Goal: Transaction & Acquisition: Purchase product/service

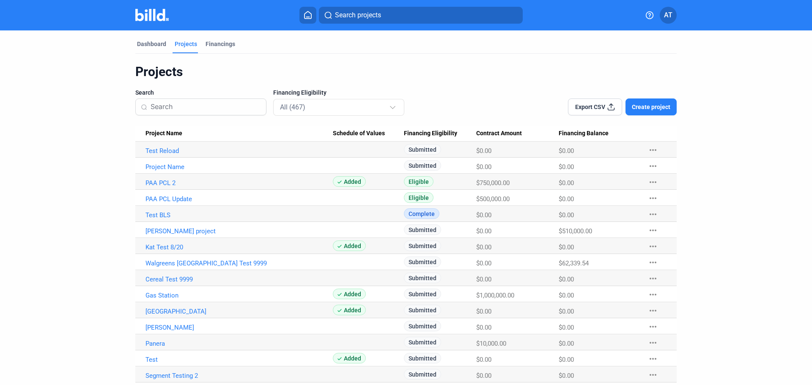
click at [653, 148] on mat-icon "more_horiz" at bounding box center [653, 150] width 10 height 10
click at [676, 168] on button "+ Material Financing" at bounding box center [697, 168] width 118 height 20
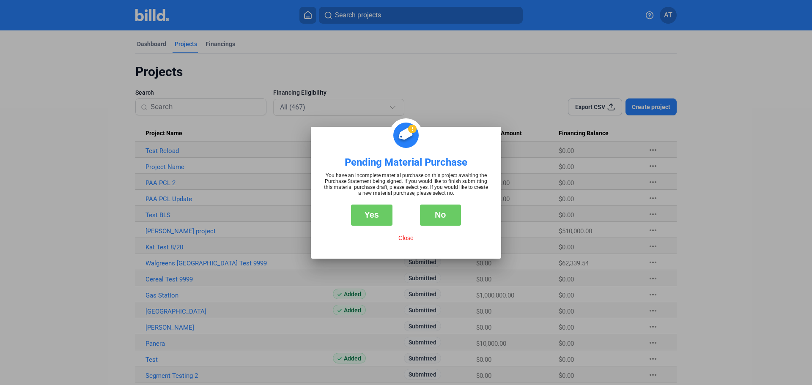
click at [473, 216] on div "Yes No" at bounding box center [405, 211] width 165 height 30
click at [448, 216] on button "No" at bounding box center [440, 215] width 41 height 21
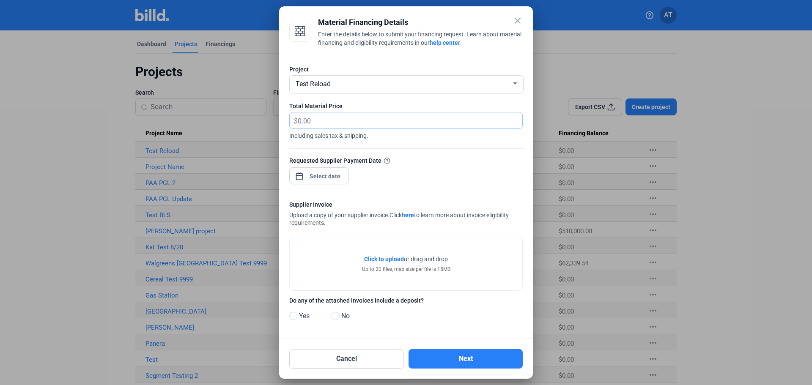
click at [326, 120] on input "text" at bounding box center [405, 120] width 215 height 16
type input "200"
click at [308, 182] on div at bounding box center [325, 176] width 36 height 15
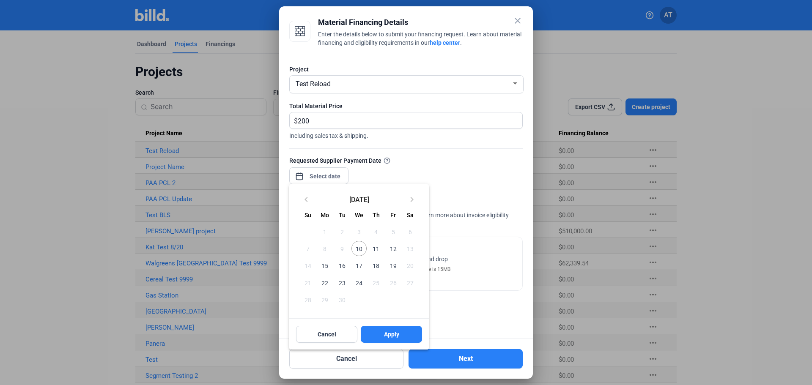
click at [362, 268] on span "17" at bounding box center [358, 265] width 15 height 15
click at [391, 330] on button "Apply" at bounding box center [391, 334] width 61 height 17
type input "[DATE]"
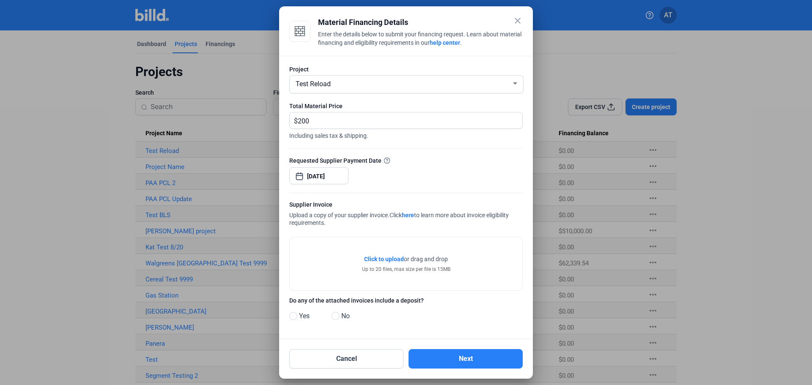
click at [390, 258] on span "Click to upload" at bounding box center [384, 259] width 40 height 7
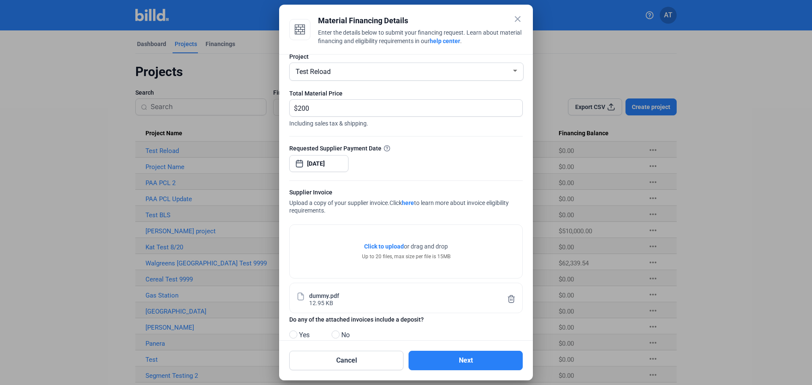
scroll to position [30, 0]
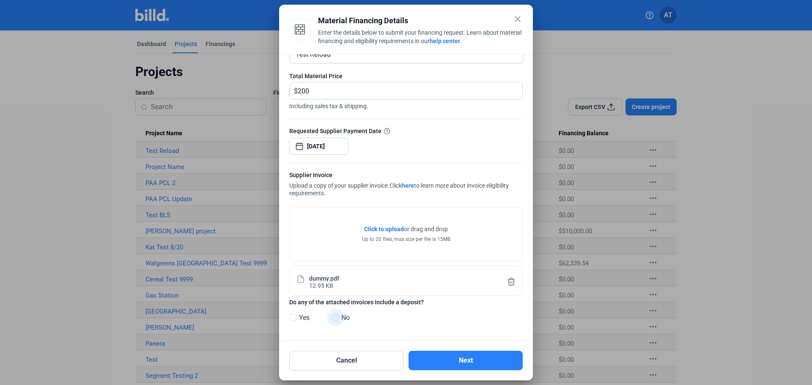
click at [333, 317] on span at bounding box center [336, 317] width 8 height 8
click at [333, 317] on input "No" at bounding box center [335, 318] width 6 height 6
radio input "true"
click at [466, 356] on button "Next" at bounding box center [465, 360] width 114 height 19
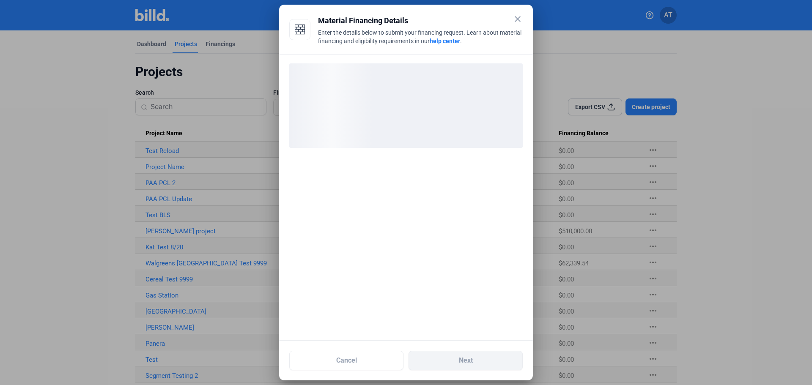
scroll to position [0, 0]
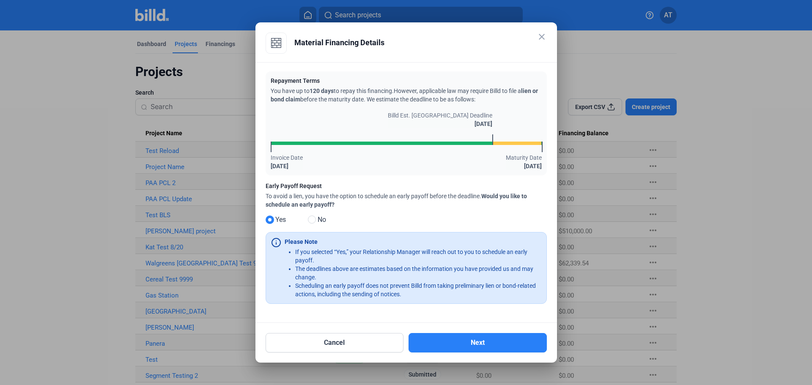
click at [315, 221] on span at bounding box center [312, 220] width 8 height 8
click at [314, 221] on input "No" at bounding box center [311, 220] width 6 height 6
radio input "true"
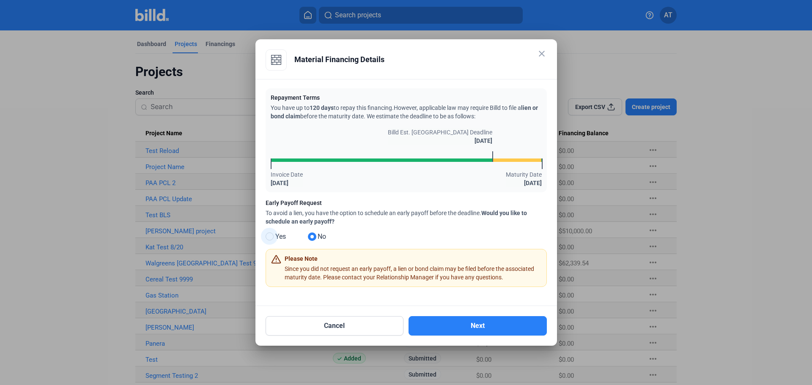
click at [278, 237] on span "Yes" at bounding box center [279, 237] width 14 height 10
click at [272, 237] on input "Yes" at bounding box center [269, 237] width 6 height 6
radio input "true"
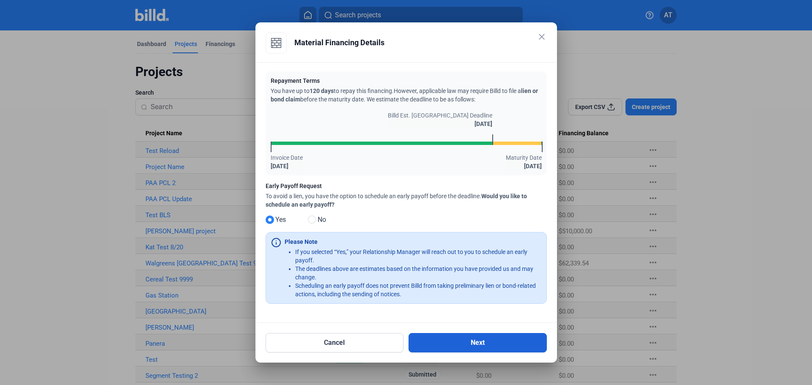
click at [481, 345] on button "Next" at bounding box center [477, 342] width 138 height 19
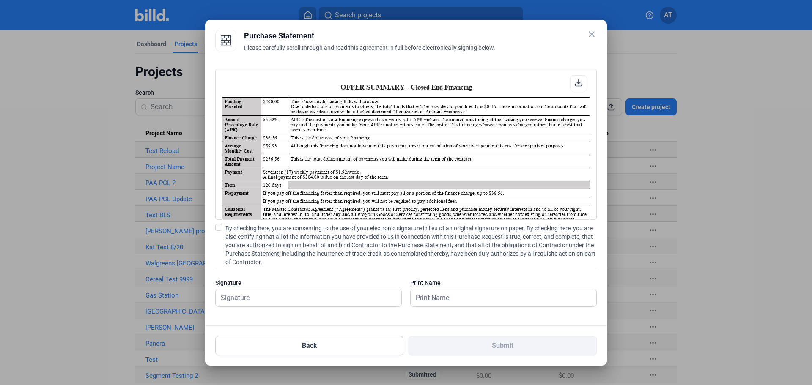
scroll to position [0, 0]
click at [385, 328] on div "Back Submit" at bounding box center [405, 341] width 381 height 30
click at [242, 230] on span "By checking here, you are consenting to the use of your electronic signature in…" at bounding box center [410, 245] width 371 height 42
click at [0, 0] on input "By checking here, you are consenting to the use of your electronic signature in…" at bounding box center [0, 0] width 0 height 0
click at [260, 298] on input "text" at bounding box center [309, 297] width 186 height 17
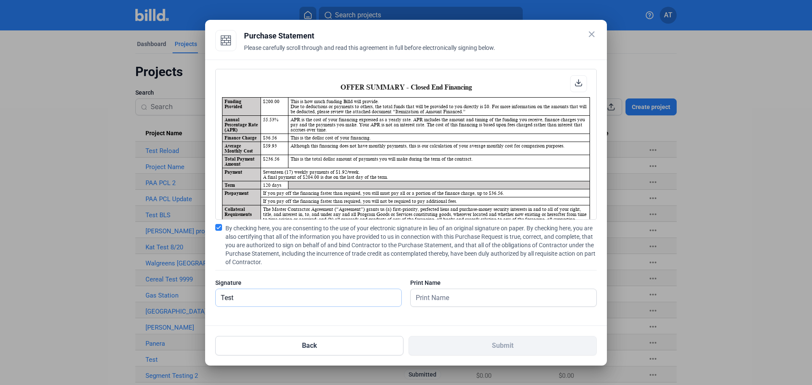
type input "Test"
click at [477, 299] on input "text" at bounding box center [499, 297] width 176 height 17
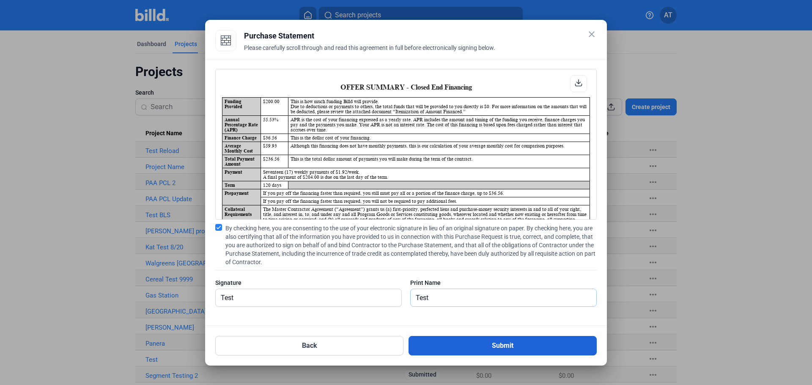
type input "Test"
click at [457, 348] on button "Submit" at bounding box center [502, 345] width 188 height 19
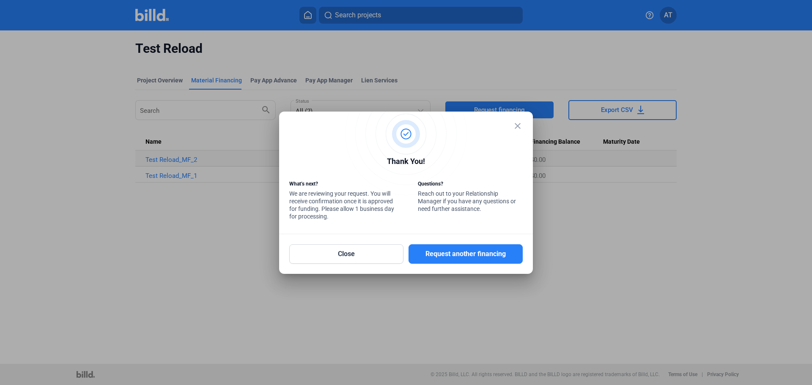
click at [30, 96] on div at bounding box center [406, 192] width 812 height 385
click at [518, 125] on mat-icon "close" at bounding box center [518, 126] width 10 height 10
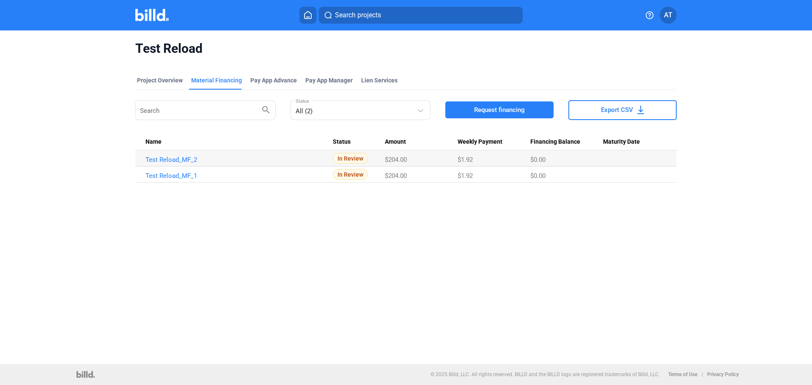
click at [76, 118] on div "Test Reload Project Overview Material Financing Pay App Advance Pay App Manager…" at bounding box center [406, 111] width 682 height 162
click at [310, 11] on button at bounding box center [307, 15] width 17 height 17
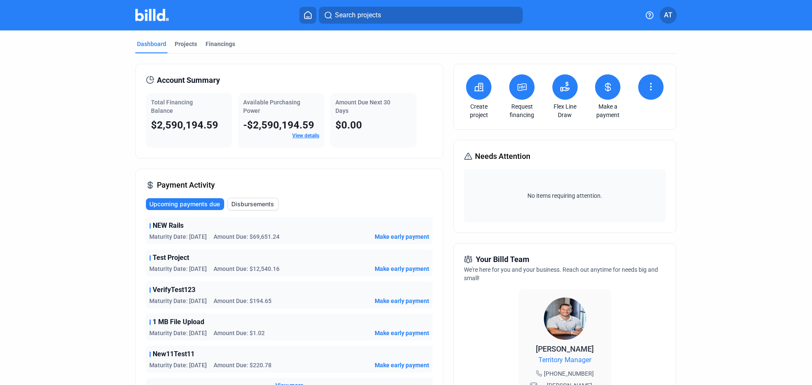
click at [562, 55] on div "Account Summary Total Financing Balance $2,590,194.59 Available Purchasing Powe…" at bounding box center [405, 335] width 541 height 562
click at [523, 88] on icon at bounding box center [522, 87] width 11 height 10
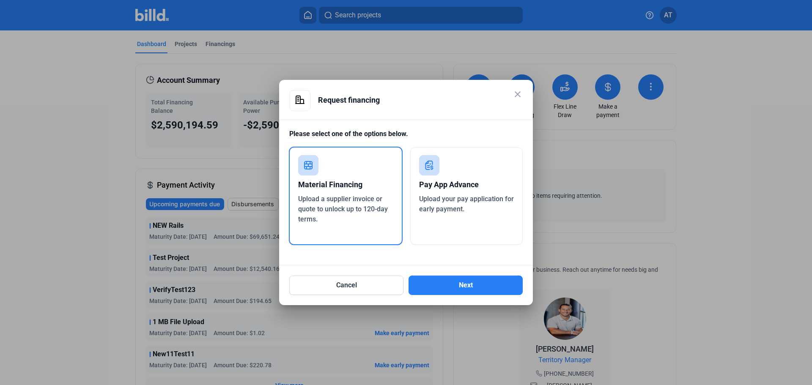
click at [448, 192] on div "Pay App Advance" at bounding box center [466, 184] width 95 height 19
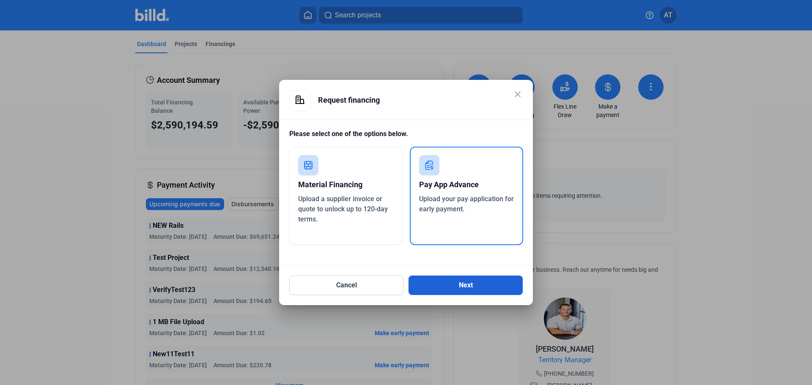
click at [504, 285] on button "Next" at bounding box center [465, 285] width 114 height 19
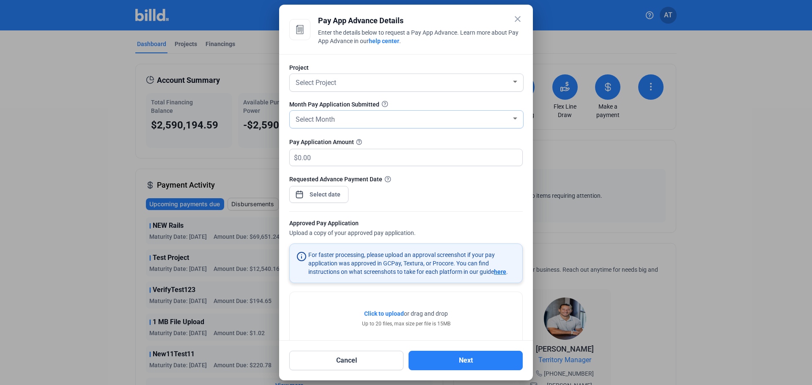
click at [359, 119] on div "Select Month" at bounding box center [402, 119] width 217 height 12
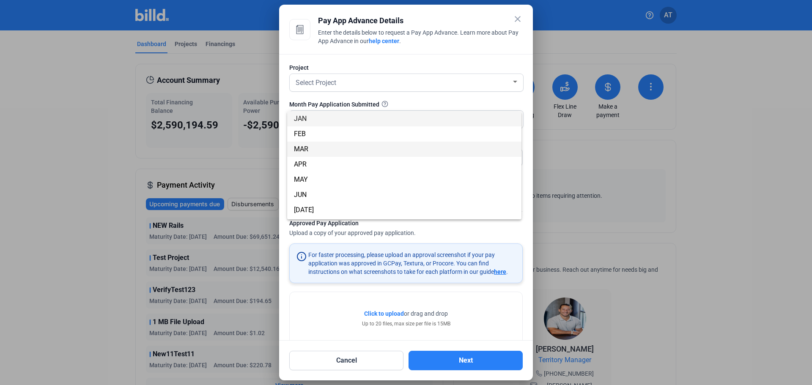
click at [354, 149] on span "MAR" at bounding box center [404, 149] width 221 height 15
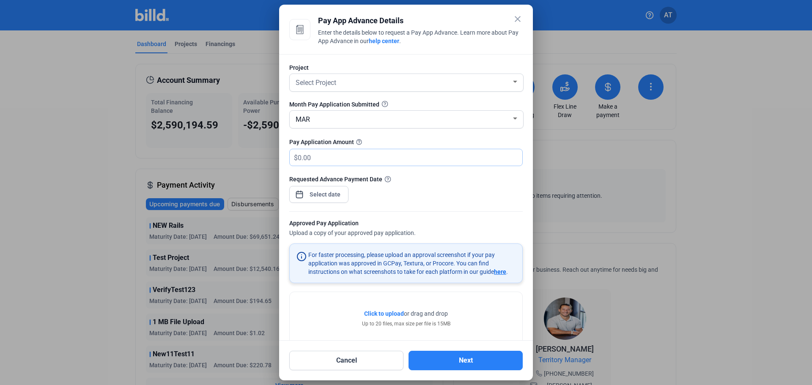
click at [327, 155] on input "text" at bounding box center [405, 157] width 215 height 16
type input "200"
click at [325, 196] on div "close Pay App Advance Details Enter the details below to request a Pay App Adva…" at bounding box center [406, 192] width 812 height 385
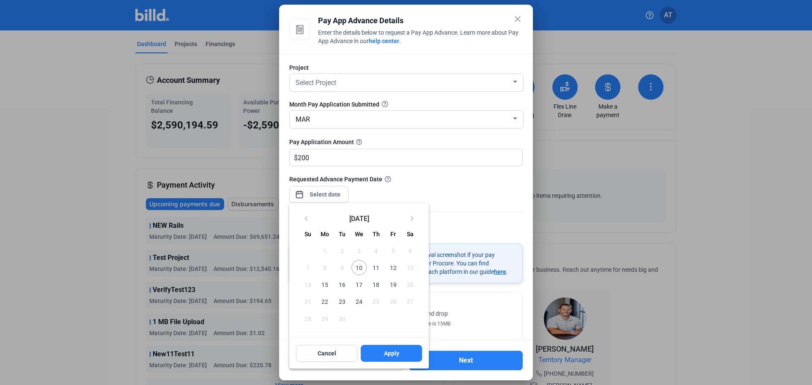
click at [356, 281] on span "17" at bounding box center [358, 284] width 15 height 15
click at [394, 357] on span "Apply" at bounding box center [391, 353] width 15 height 8
type input "[DATE]"
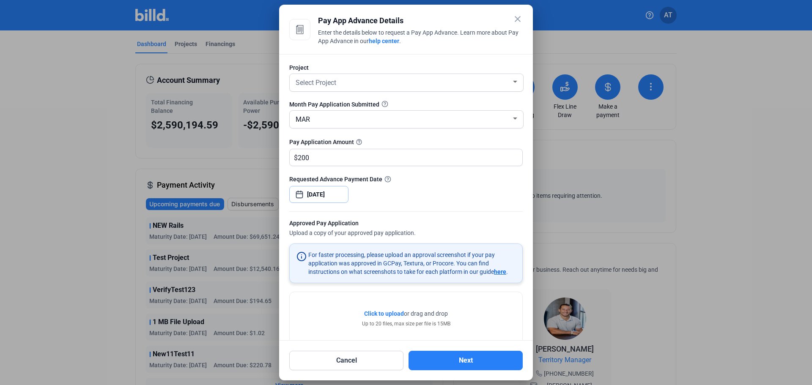
scroll to position [20, 0]
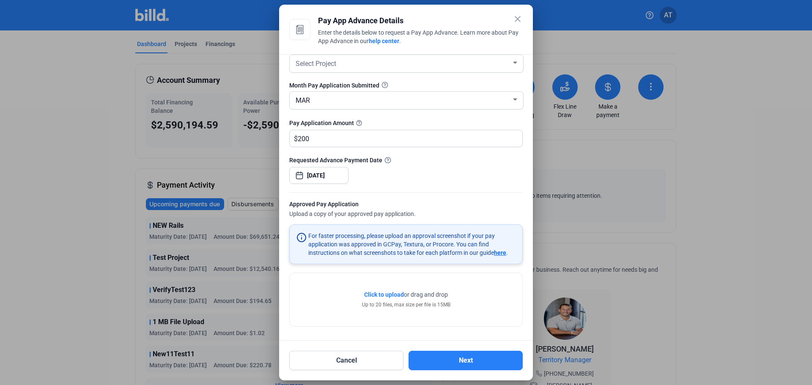
click at [388, 293] on span "Click to upload" at bounding box center [384, 294] width 40 height 7
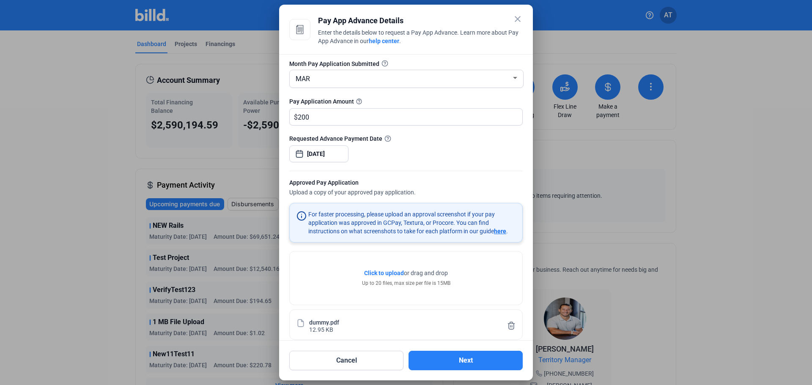
scroll to position [51, 0]
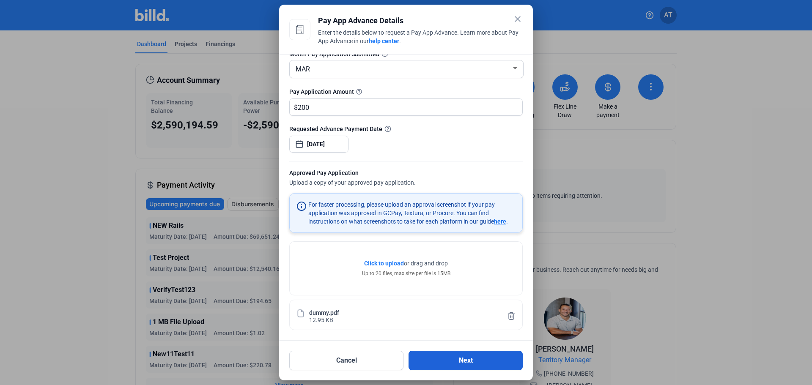
click at [486, 363] on button "Next" at bounding box center [465, 360] width 114 height 19
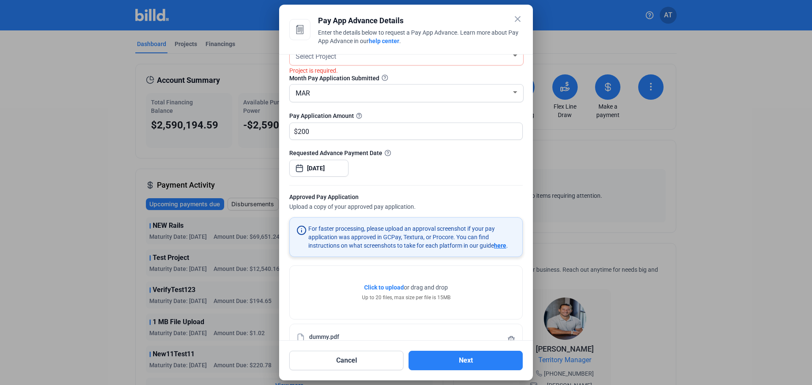
scroll to position [0, 0]
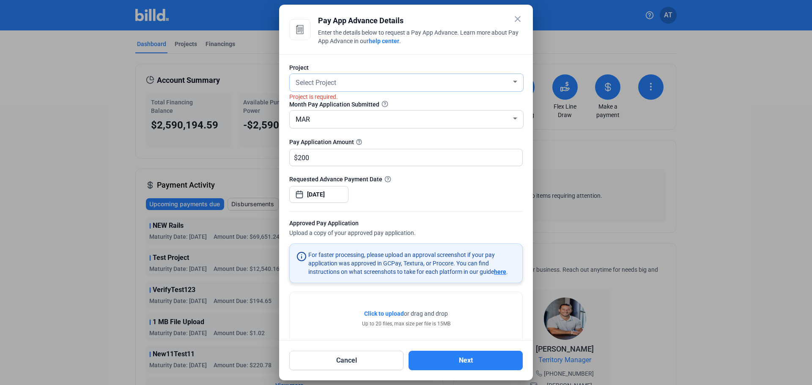
click at [375, 81] on div "Select Project" at bounding box center [402, 82] width 217 height 12
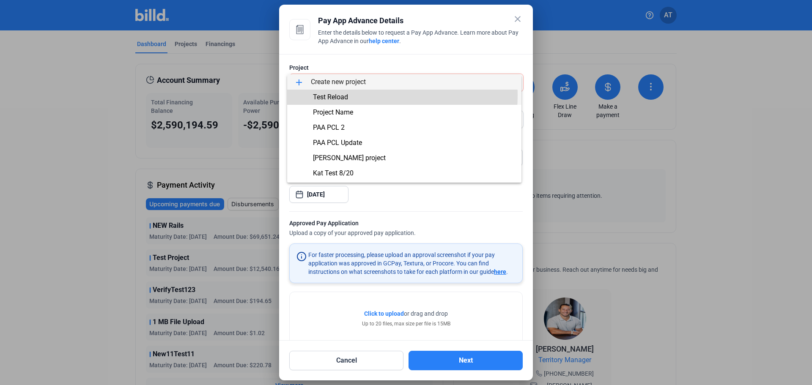
click at [354, 95] on span "Test Reload" at bounding box center [404, 97] width 221 height 15
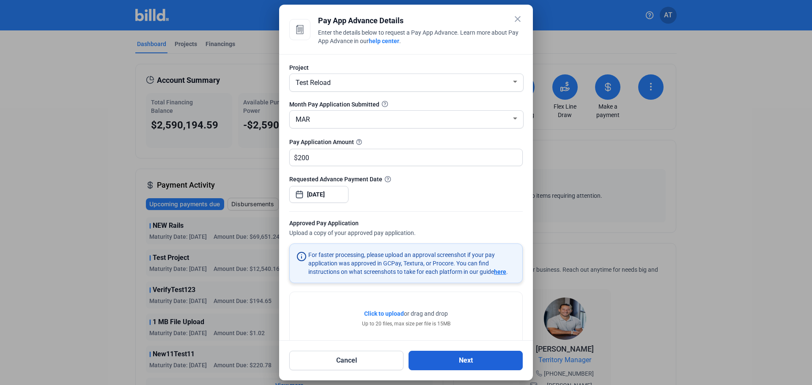
click at [493, 356] on button "Next" at bounding box center [465, 360] width 114 height 19
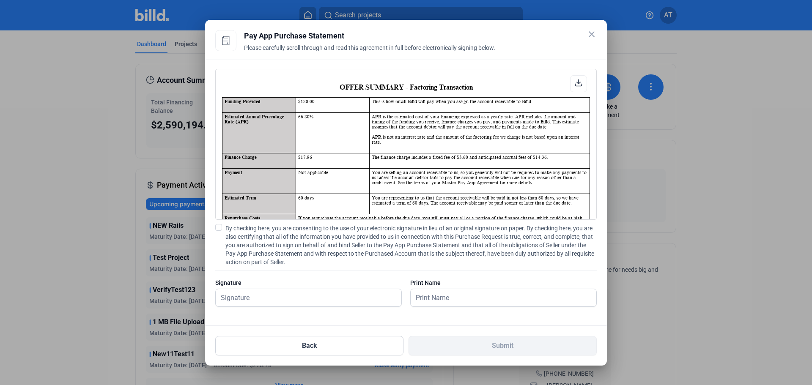
scroll to position [0, 0]
click at [267, 238] on span "By checking here, you are consenting to the use of your electronic signature in…" at bounding box center [410, 245] width 371 height 42
click at [0, 0] on input "By checking here, you are consenting to the use of your electronic signature in…" at bounding box center [0, 0] width 0 height 0
click at [262, 297] on input "text" at bounding box center [304, 297] width 176 height 17
type input "Test"
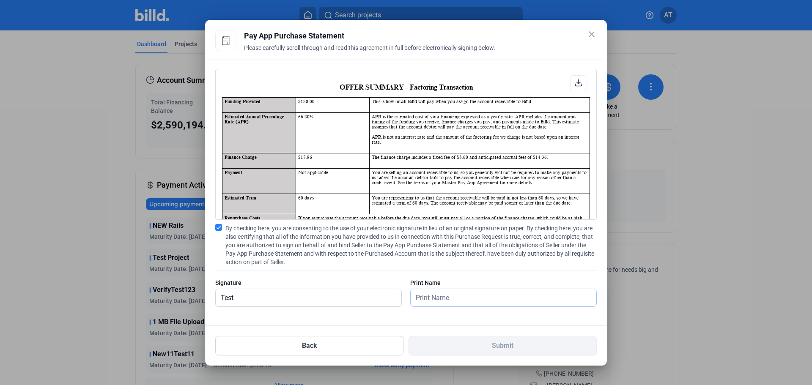
click at [446, 303] on input "text" at bounding box center [499, 297] width 176 height 17
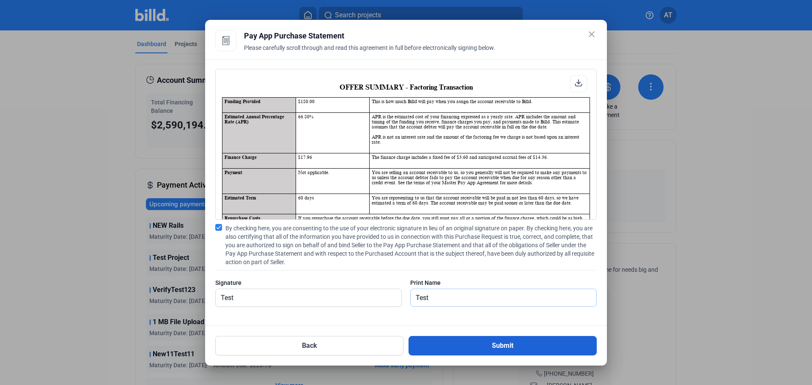
type input "Test"
click at [555, 344] on button "Submit" at bounding box center [502, 345] width 188 height 19
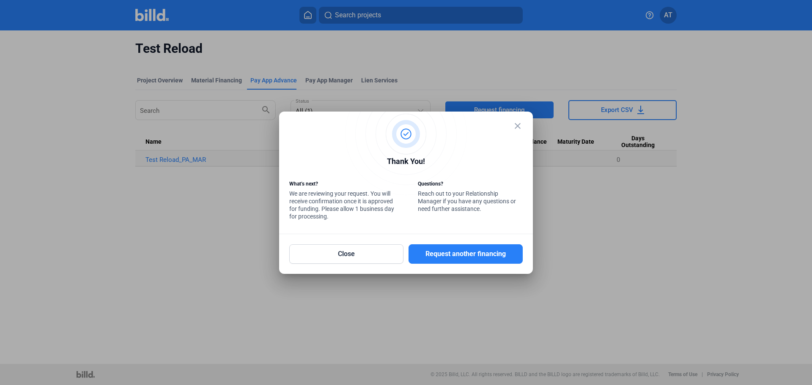
click at [75, 92] on div at bounding box center [406, 192] width 812 height 385
click at [519, 126] on mat-icon "close" at bounding box center [518, 126] width 10 height 10
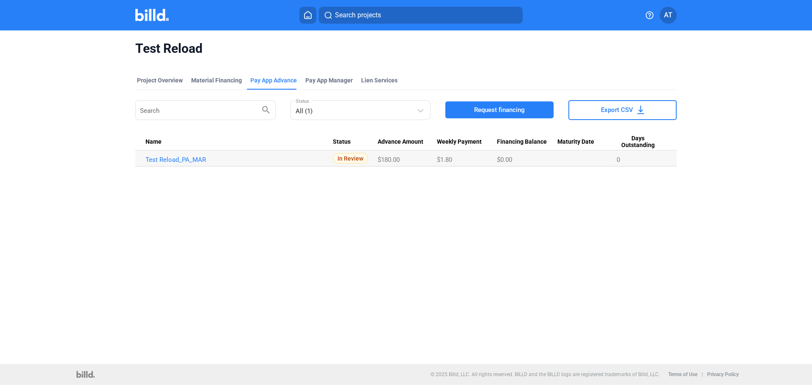
click at [309, 17] on icon at bounding box center [307, 14] width 7 height 7
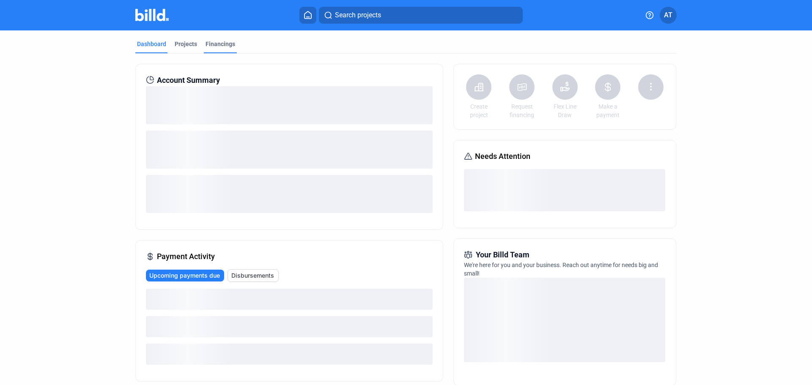
click at [215, 43] on div "Financings" at bounding box center [221, 44] width 30 height 8
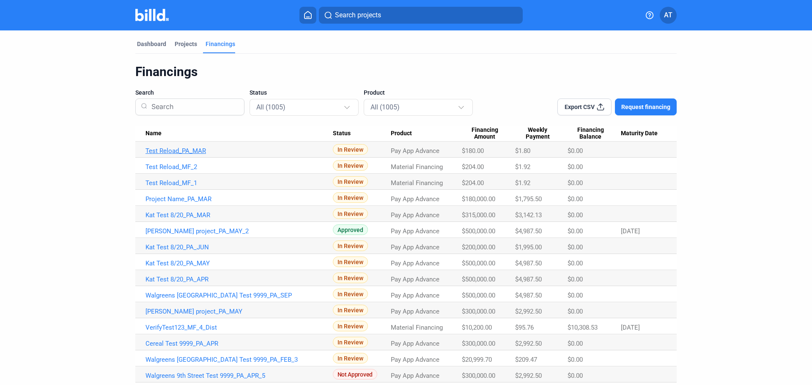
click at [187, 153] on link "Test Reload_PA_MAR" at bounding box center [238, 151] width 187 height 8
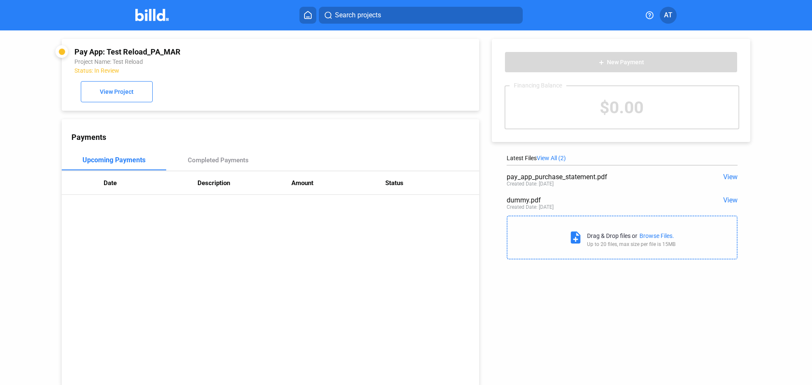
click at [27, 111] on div "Pay App: Test Reload_PA_MAR Project Name: Test Reload Status: In Review View Pr…" at bounding box center [406, 208] width 812 height 356
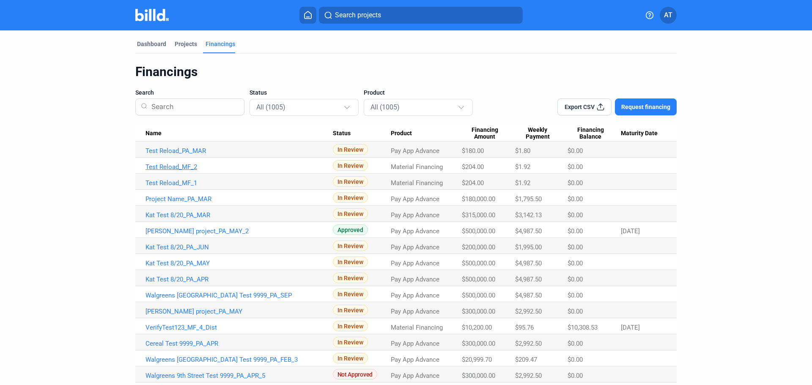
click at [176, 167] on link "Test Reload_MF_2" at bounding box center [238, 167] width 187 height 8
